Goal: Information Seeking & Learning: Learn about a topic

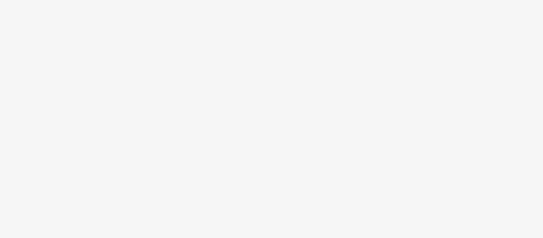
click at [312, 50] on body at bounding box center [271, 119] width 543 height 238
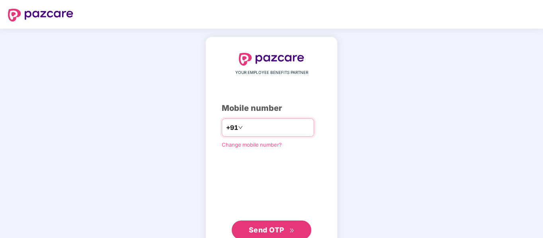
type input "**********"
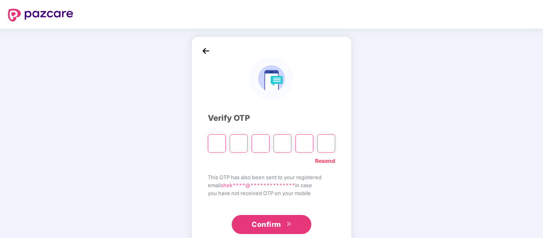
type input "*"
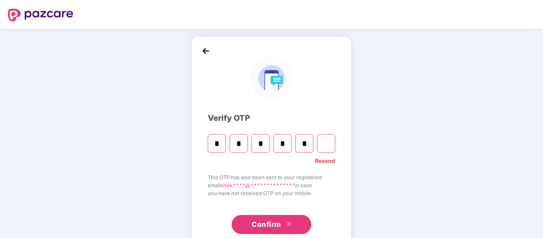
type input "*"
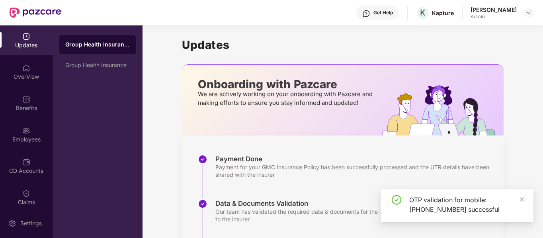
click at [495, 14] on div "Admin" at bounding box center [493, 17] width 46 height 6
click at [524, 12] on div at bounding box center [529, 13] width 10 height 10
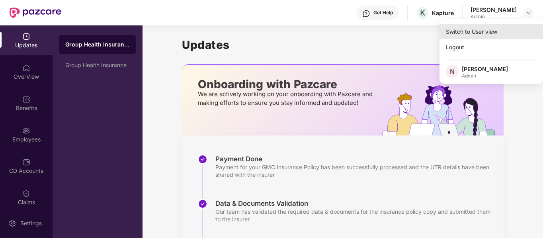
click at [475, 33] on div "Switch to User view" at bounding box center [490, 32] width 103 height 16
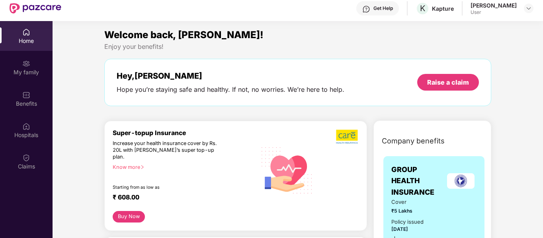
scroll to position [27, 0]
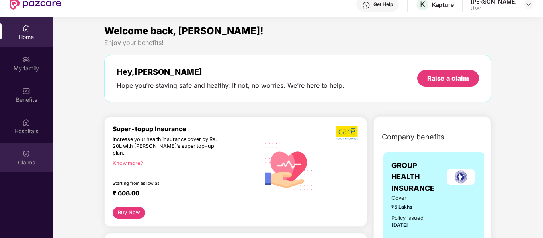
click at [25, 158] on img at bounding box center [26, 154] width 8 height 8
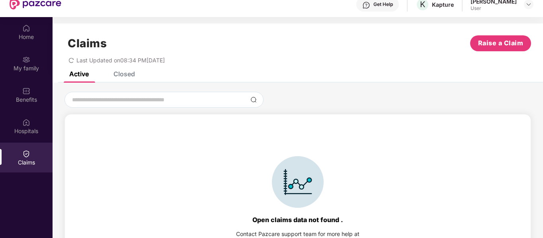
scroll to position [18, 0]
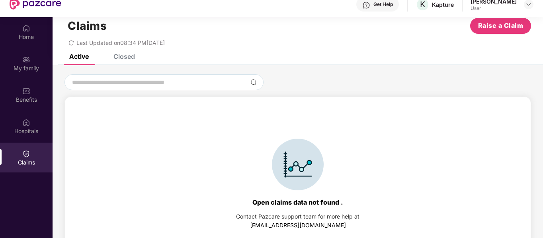
click at [124, 57] on div "Closed" at bounding box center [123, 57] width 21 height 8
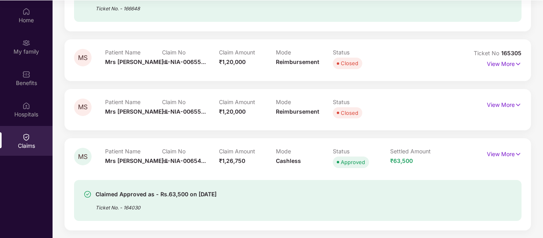
scroll to position [45, 0]
click at [510, 156] on p "View More" at bounding box center [504, 153] width 35 height 11
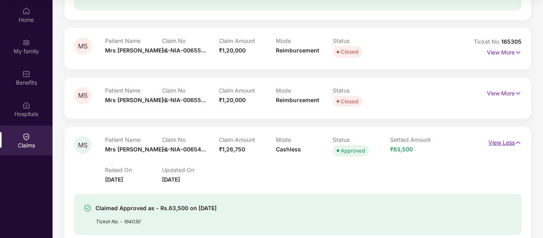
click at [512, 139] on p "View Less" at bounding box center [504, 141] width 33 height 11
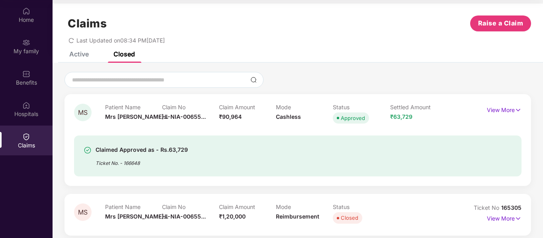
scroll to position [0, 0]
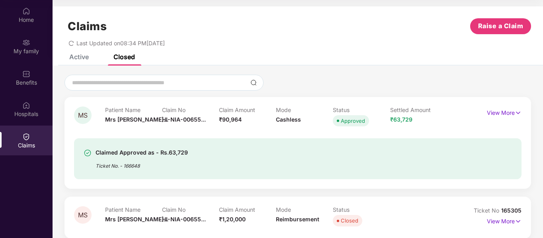
click at [76, 56] on div "Active" at bounding box center [78, 57] width 19 height 8
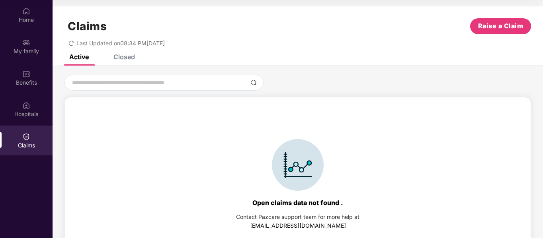
scroll to position [18, 0]
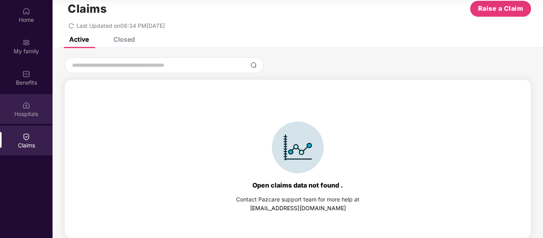
click at [33, 112] on div "Hospitals" at bounding box center [26, 114] width 53 height 8
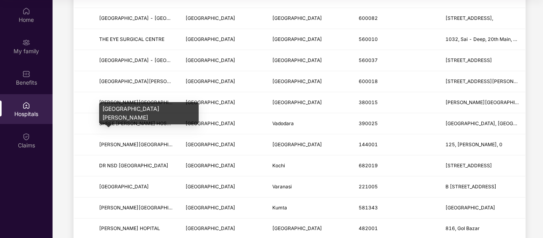
scroll to position [300, 0]
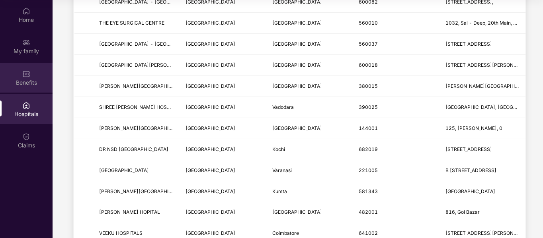
click at [28, 81] on div "Benefits" at bounding box center [26, 83] width 53 height 8
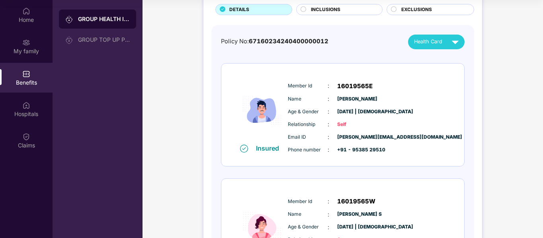
scroll to position [0, 0]
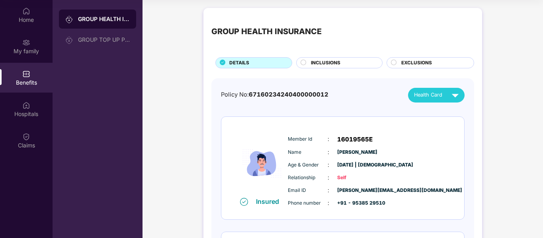
click at [324, 64] on span "INCLUSIONS" at bounding box center [325, 63] width 29 height 8
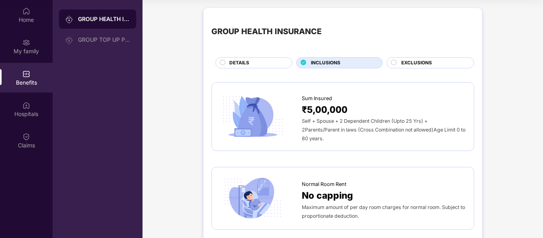
click at [439, 62] on div "EXCLUSIONS" at bounding box center [433, 63] width 72 height 9
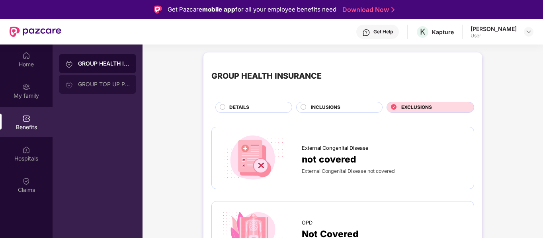
click at [99, 86] on div "GROUP TOP UP POLICY" at bounding box center [104, 84] width 52 height 6
